Goal: Task Accomplishment & Management: Manage account settings

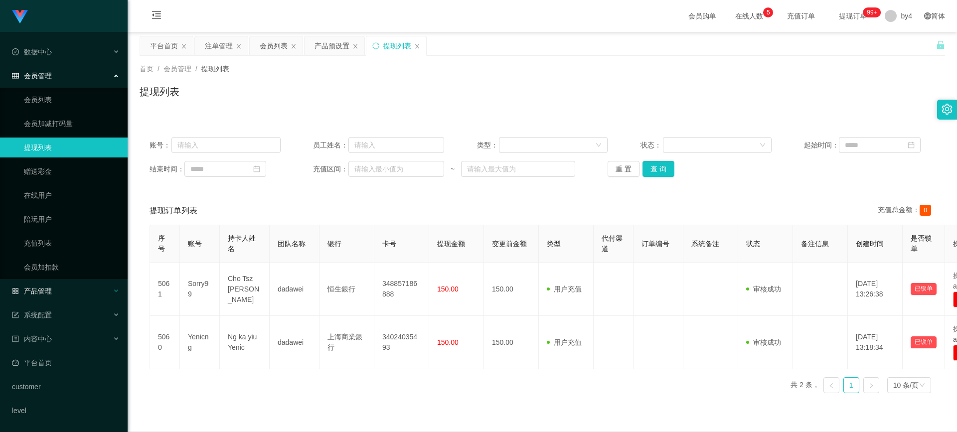
click at [43, 287] on span "产品管理" at bounding box center [32, 291] width 40 height 8
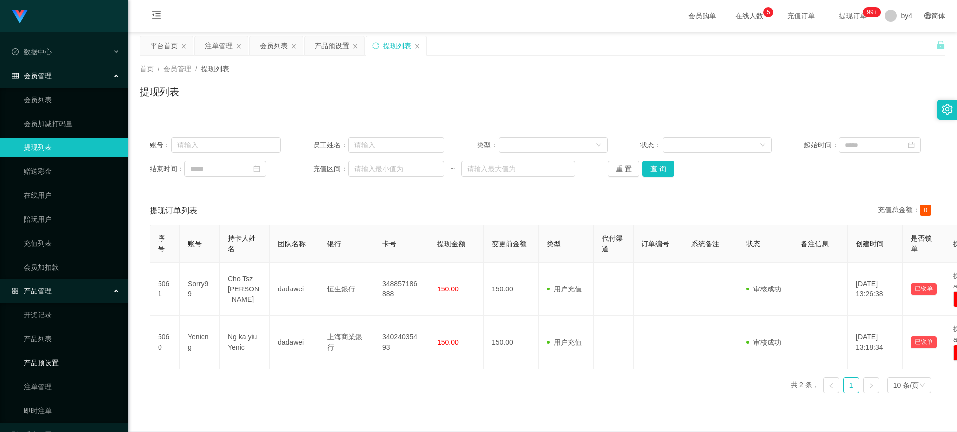
click at [46, 364] on link "产品预设置" at bounding box center [72, 363] width 96 height 20
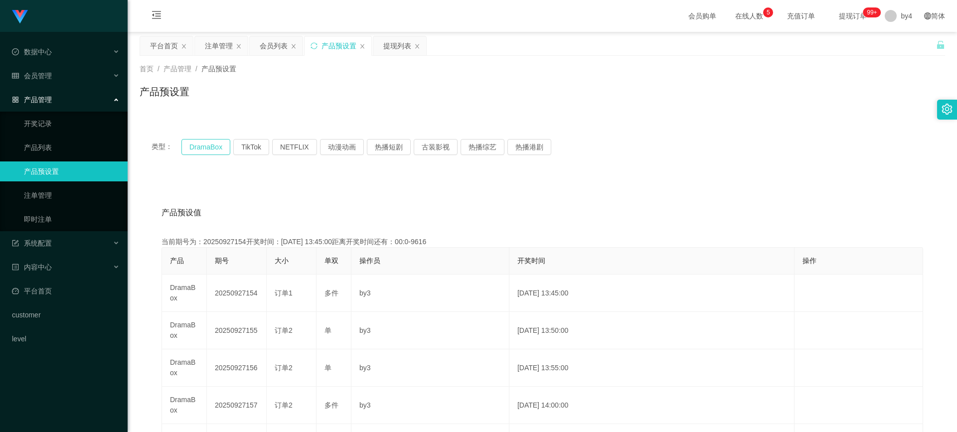
click at [204, 149] on button "DramaBox" at bounding box center [205, 147] width 49 height 16
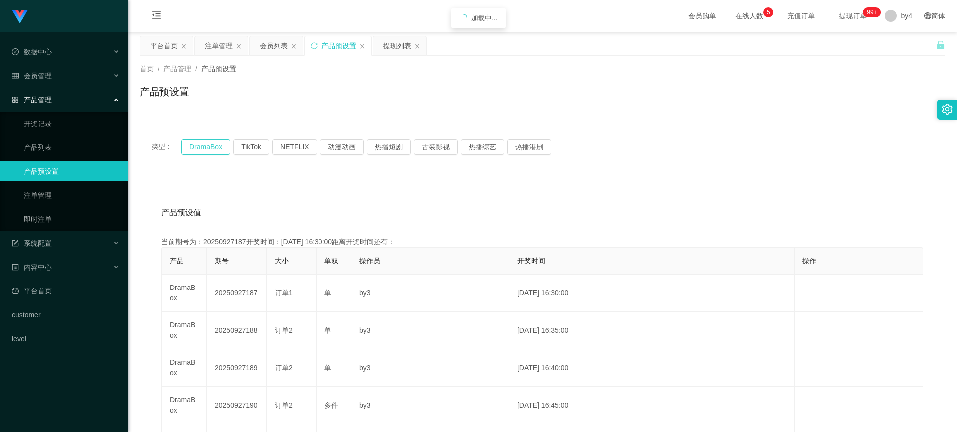
click at [204, 149] on button "DramaBox" at bounding box center [205, 147] width 49 height 16
click at [64, 196] on link "注单管理" at bounding box center [72, 195] width 96 height 20
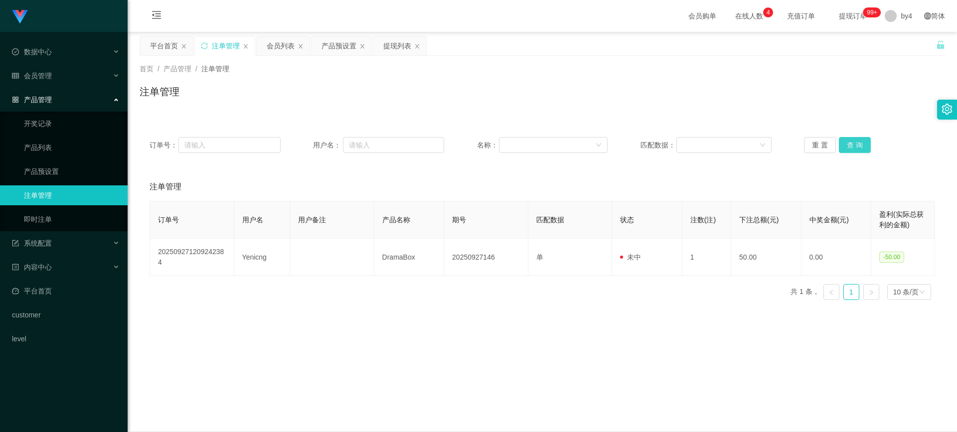
click at [847, 143] on button "查 询" at bounding box center [855, 145] width 32 height 16
click at [847, 143] on button "查 询" at bounding box center [860, 145] width 43 height 16
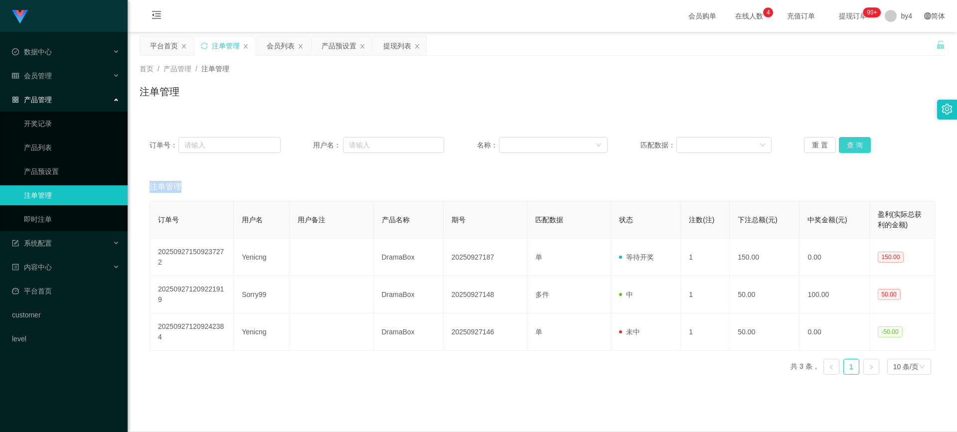
click at [847, 143] on div "重 置 查 询" at bounding box center [869, 145] width 131 height 16
click at [44, 77] on span "会员管理" at bounding box center [32, 76] width 40 height 8
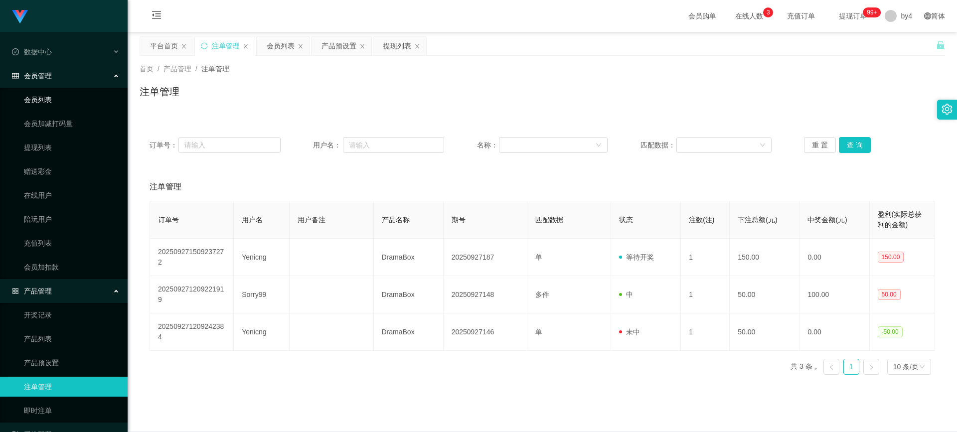
click at [48, 101] on link "会员列表" at bounding box center [72, 100] width 96 height 20
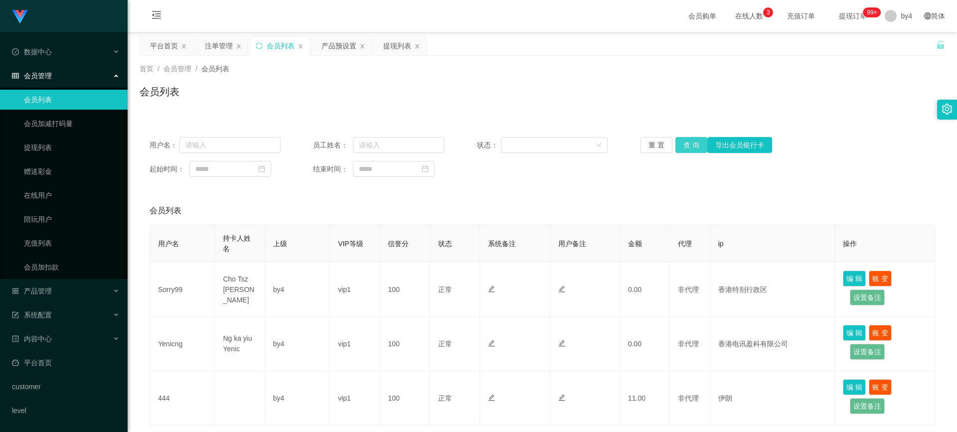
click at [684, 146] on button "查 询" at bounding box center [691, 145] width 32 height 16
click at [684, 146] on div "重 置 查 询 导出会员银行卡" at bounding box center [705, 145] width 131 height 16
click at [684, 146] on button "查 询" at bounding box center [691, 145] width 32 height 16
click at [684, 146] on div "重 置 查 询 导出会员银行卡" at bounding box center [705, 145] width 131 height 16
click at [38, 146] on link "提现列表" at bounding box center [72, 148] width 96 height 20
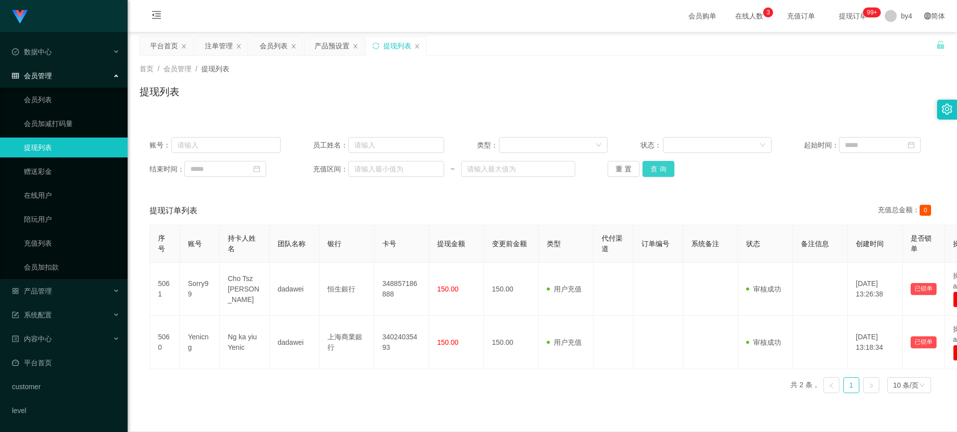
click at [651, 166] on button "查 询" at bounding box center [658, 169] width 32 height 16
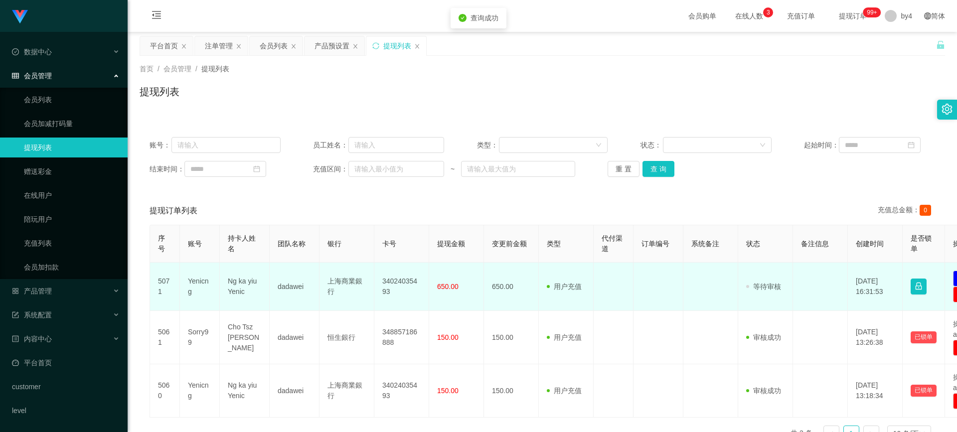
click at [189, 285] on td "Yenicng" at bounding box center [200, 287] width 40 height 48
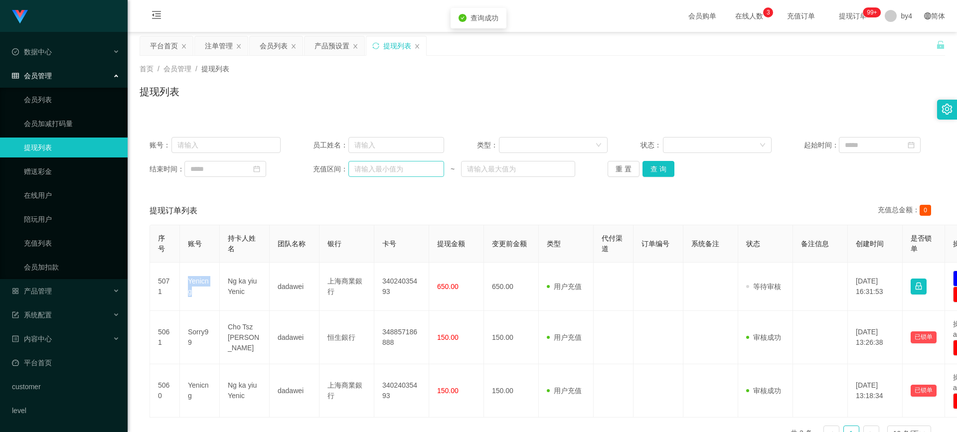
copy td "Yenicng"
